Goal: Transaction & Acquisition: Purchase product/service

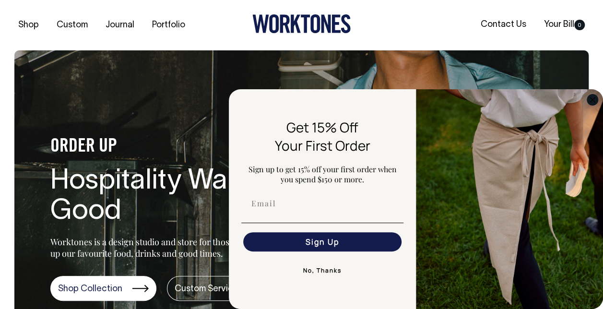
click at [592, 99] on icon "Close dialog" at bounding box center [592, 99] width 5 height 5
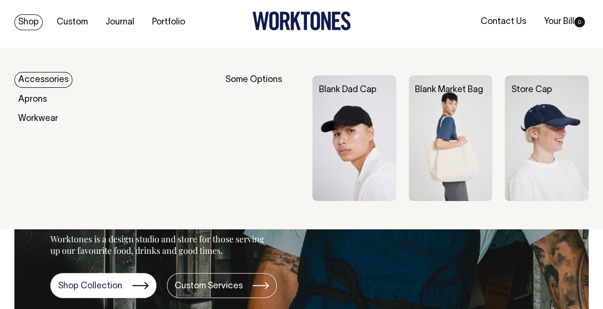
scroll to position [0, 0]
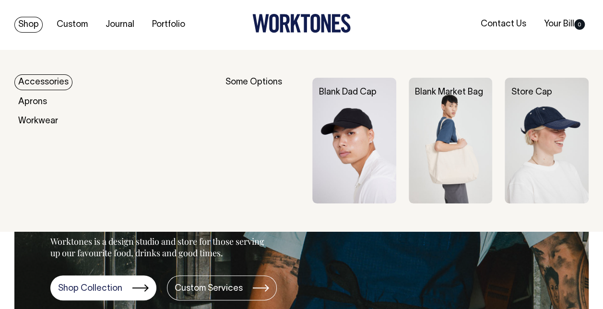
click at [436, 32] on div "Shop Custom Journal Portfolio Contact Us Your Bill 0" at bounding box center [301, 25] width 603 height 50
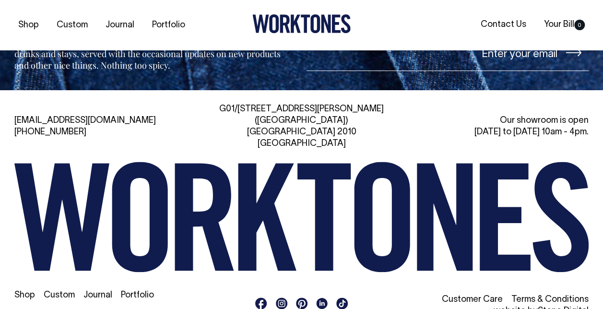
scroll to position [1996, 0]
click at [173, 25] on link "Portfolio" at bounding box center [168, 25] width 41 height 16
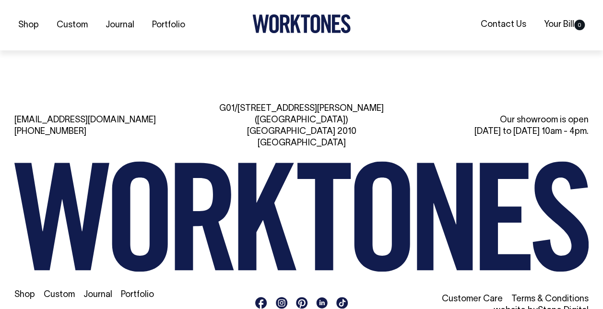
scroll to position [1419, 0]
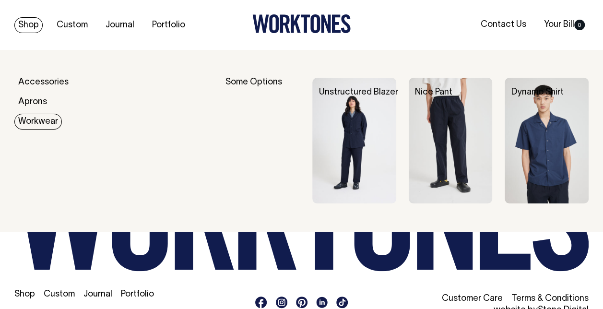
click at [40, 121] on link "Workwear" at bounding box center [38, 122] width 48 height 16
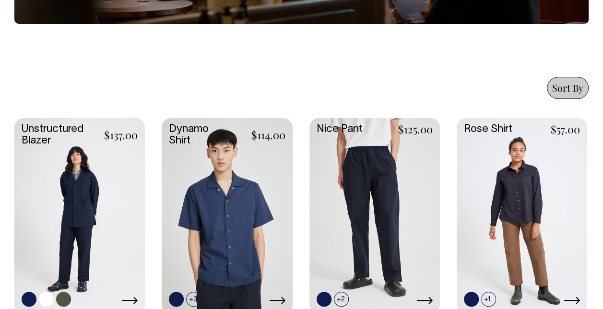
click at [83, 199] on link at bounding box center [79, 215] width 131 height 194
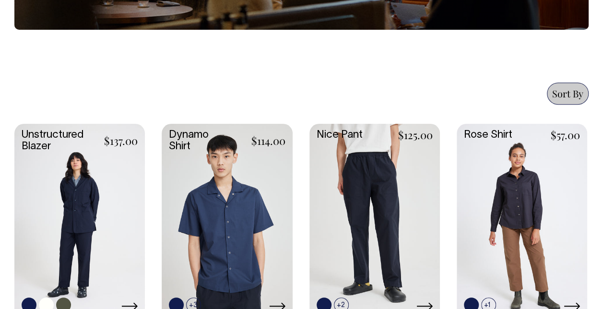
scroll to position [193, 0]
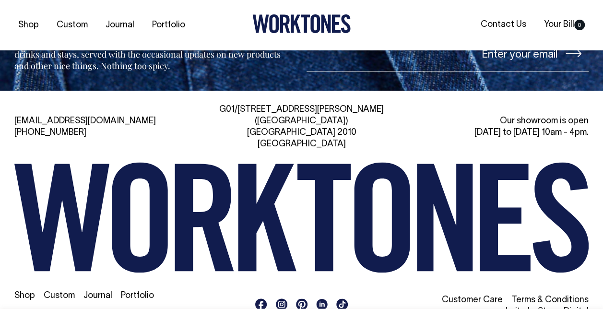
scroll to position [1585, 0]
